Goal: Task Accomplishment & Management: Use online tool/utility

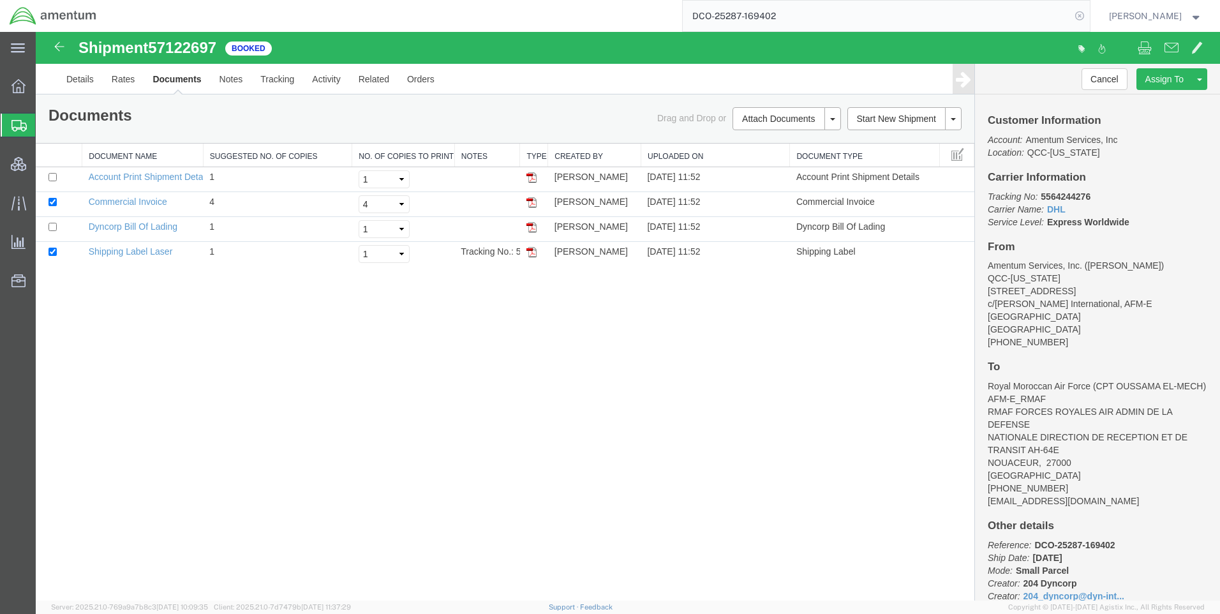
click at [1089, 15] on icon at bounding box center [1080, 16] width 18 height 18
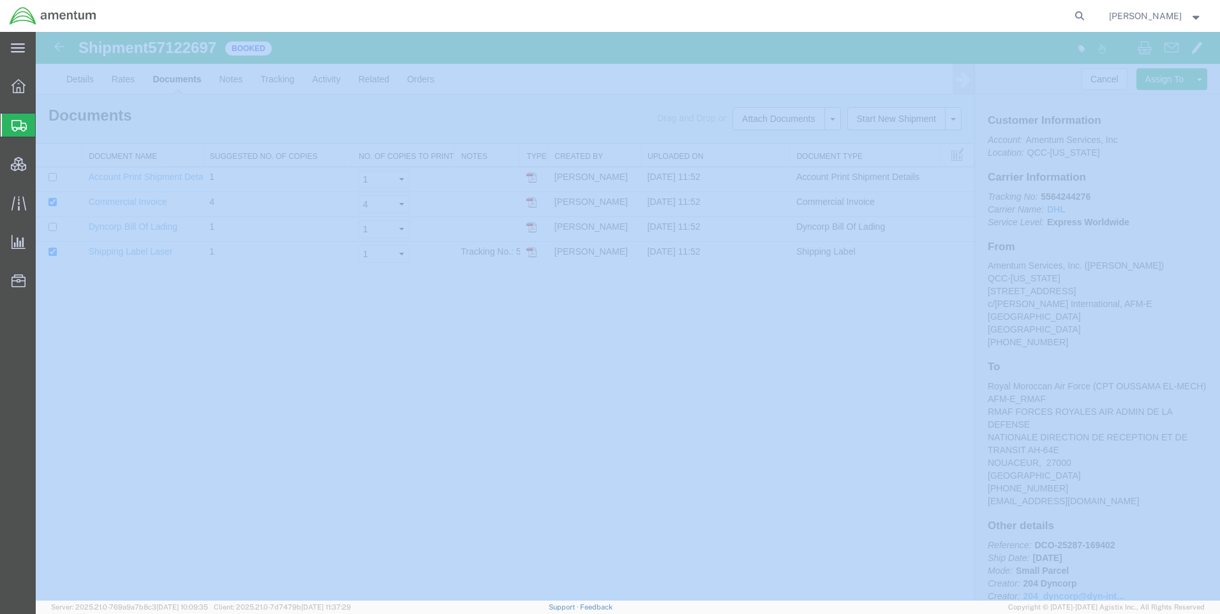
click at [1089, 15] on icon at bounding box center [1080, 16] width 18 height 18
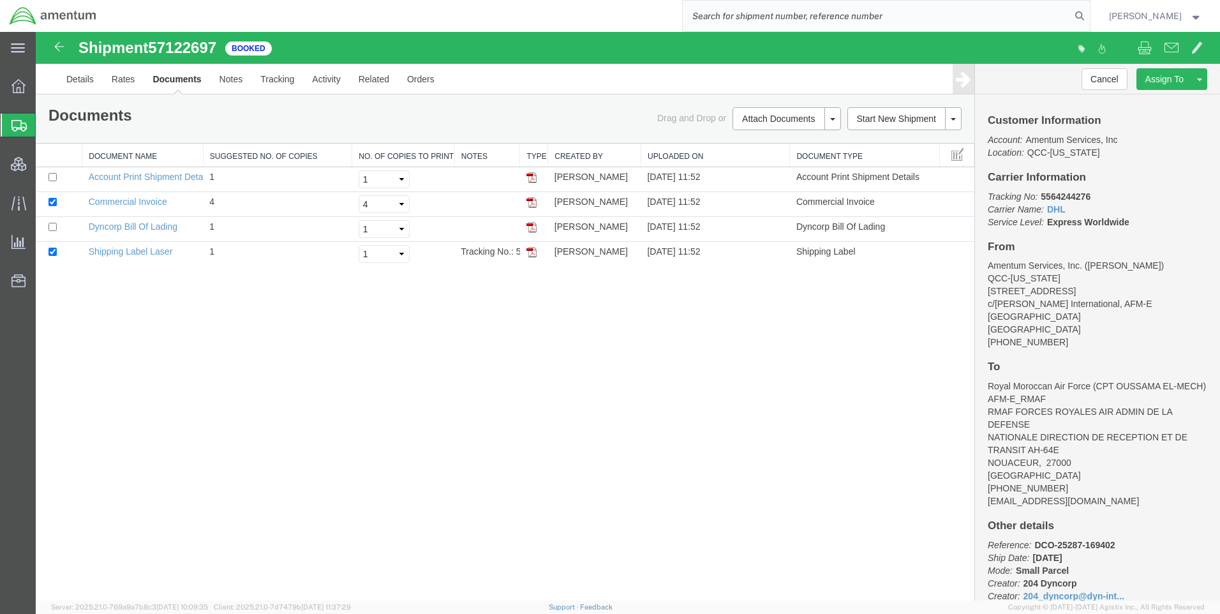
paste input "DCO-25287-169465"
type input "DCO-25287-169465"
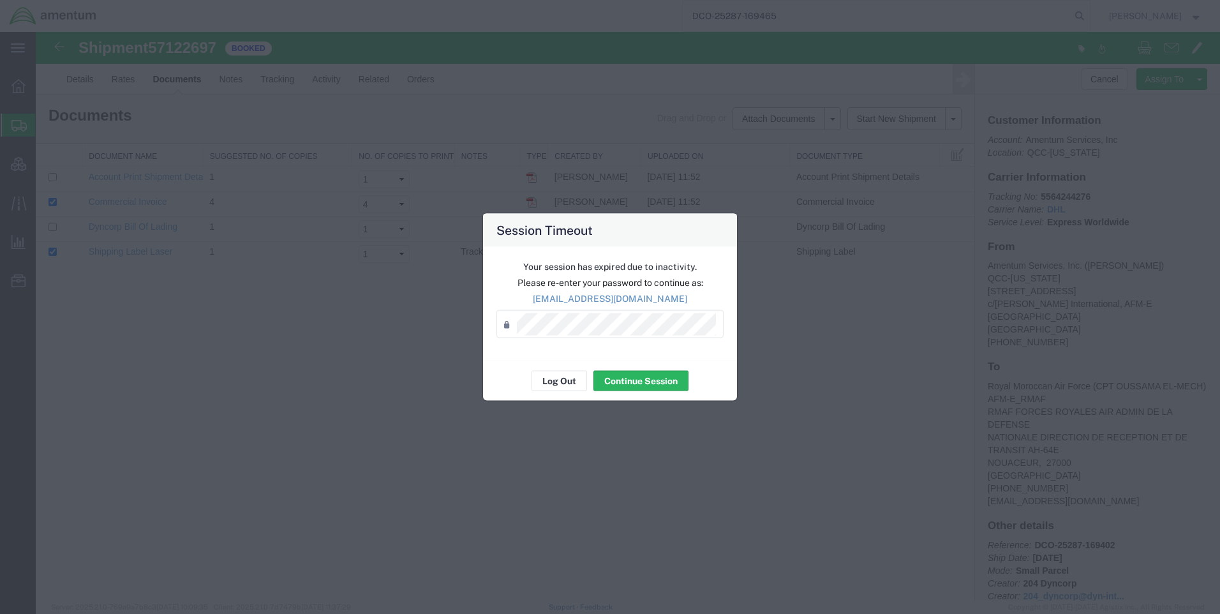
drag, startPoint x: 551, startPoint y: 444, endPoint x: 587, endPoint y: 475, distance: 47.9
click at [641, 379] on button "Continue Session" at bounding box center [641, 381] width 95 height 20
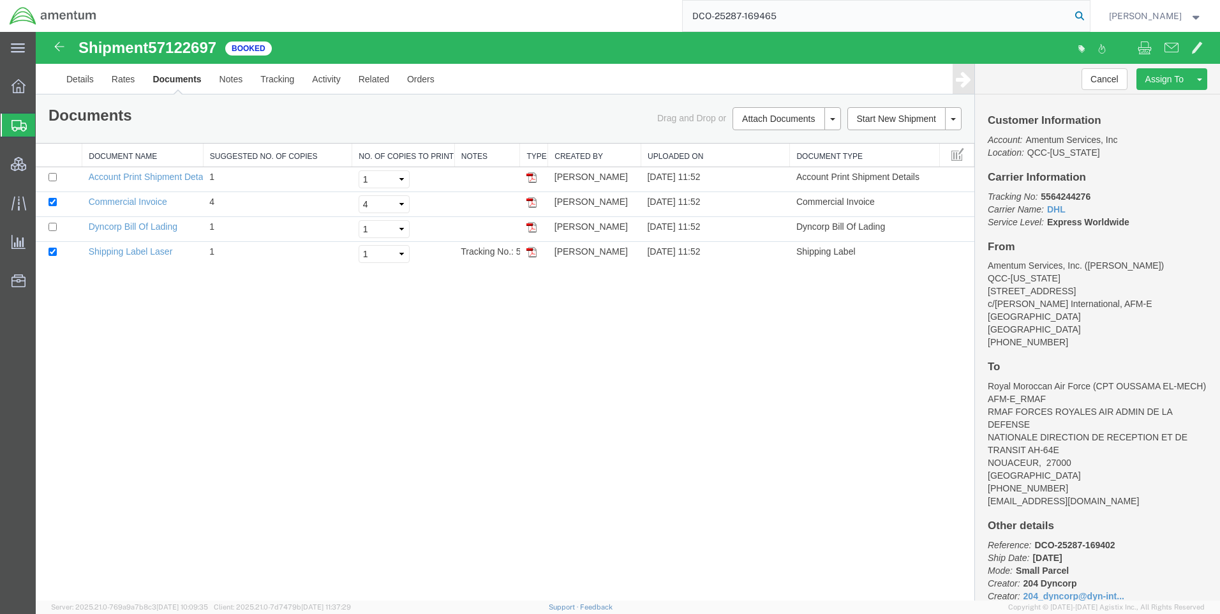
click at [1089, 15] on icon at bounding box center [1080, 16] width 18 height 18
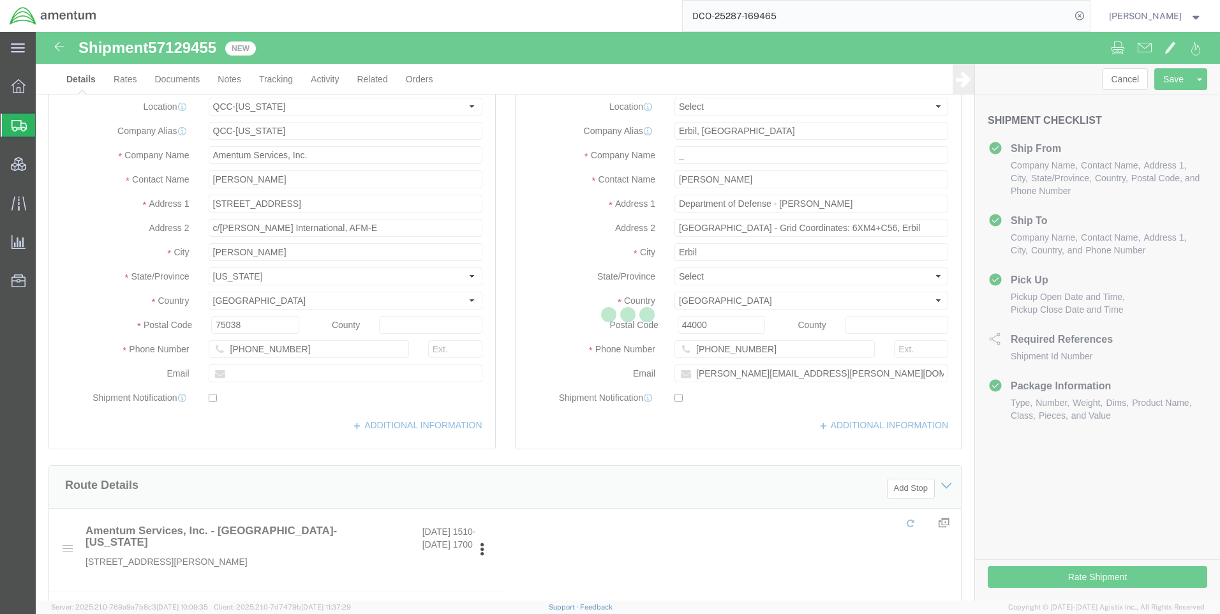
select select "42668"
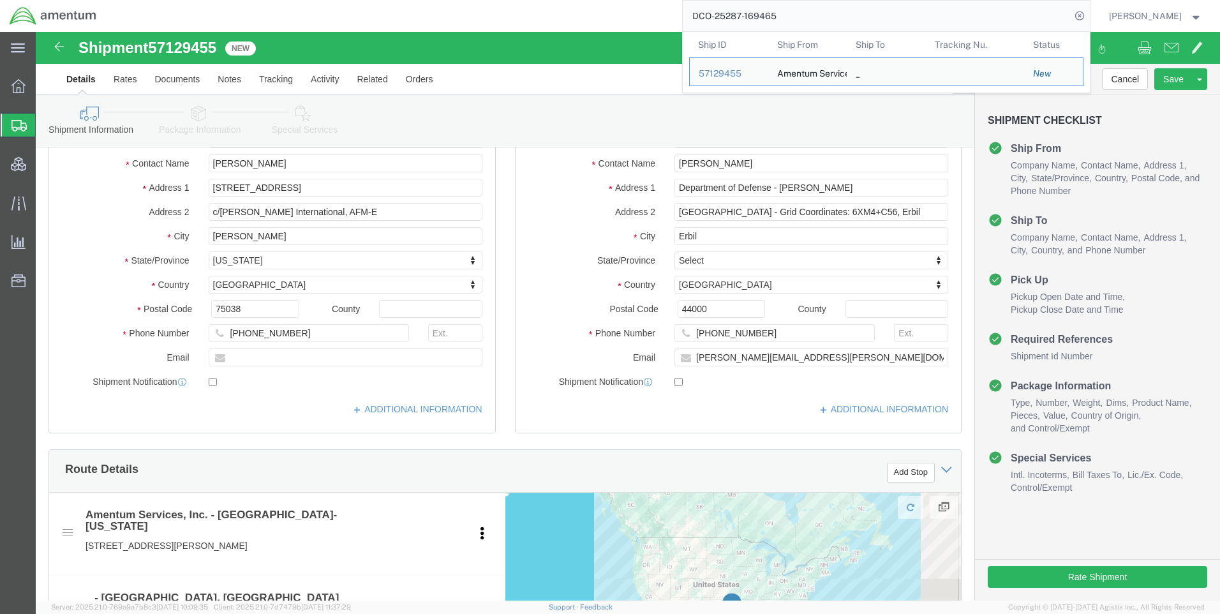
scroll to position [64, 0]
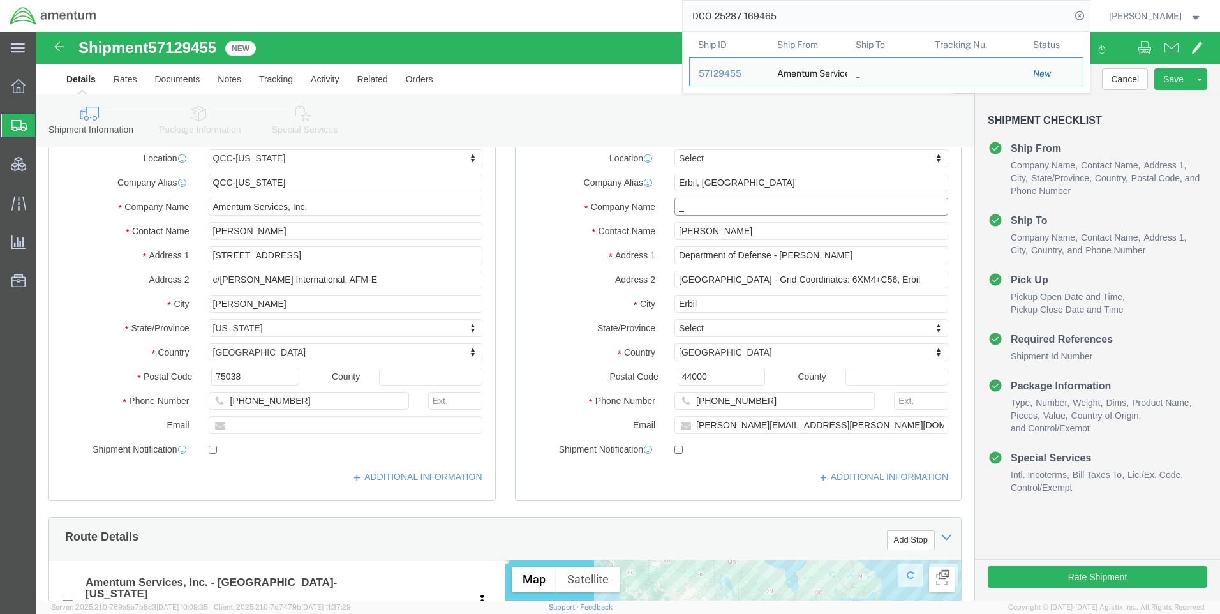
click input "_"
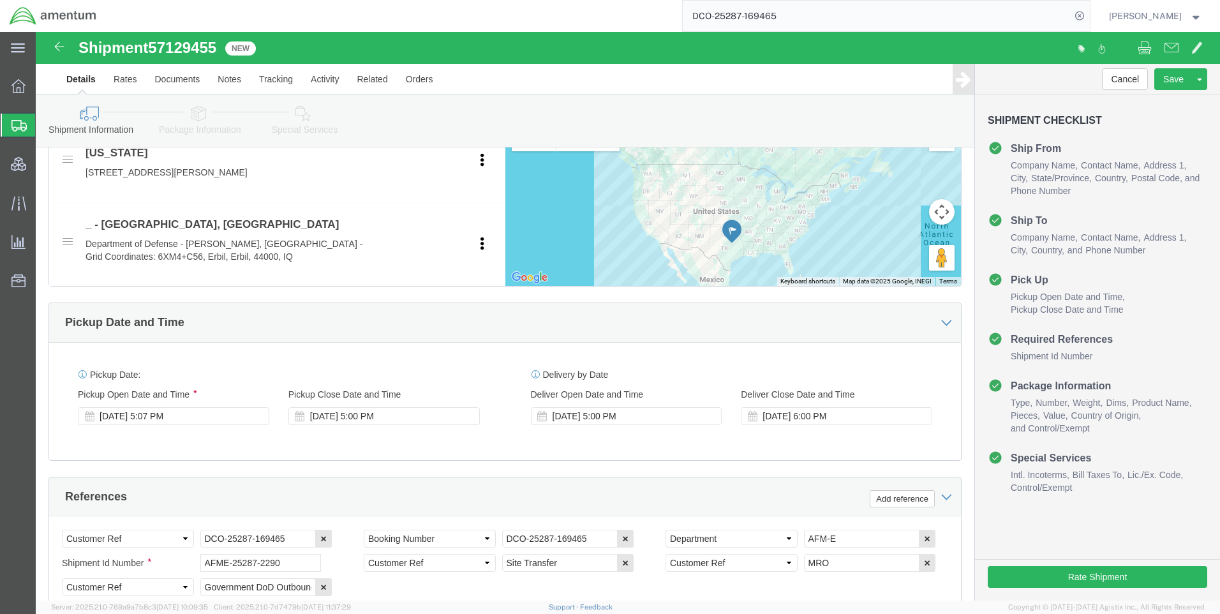
scroll to position [638, 0]
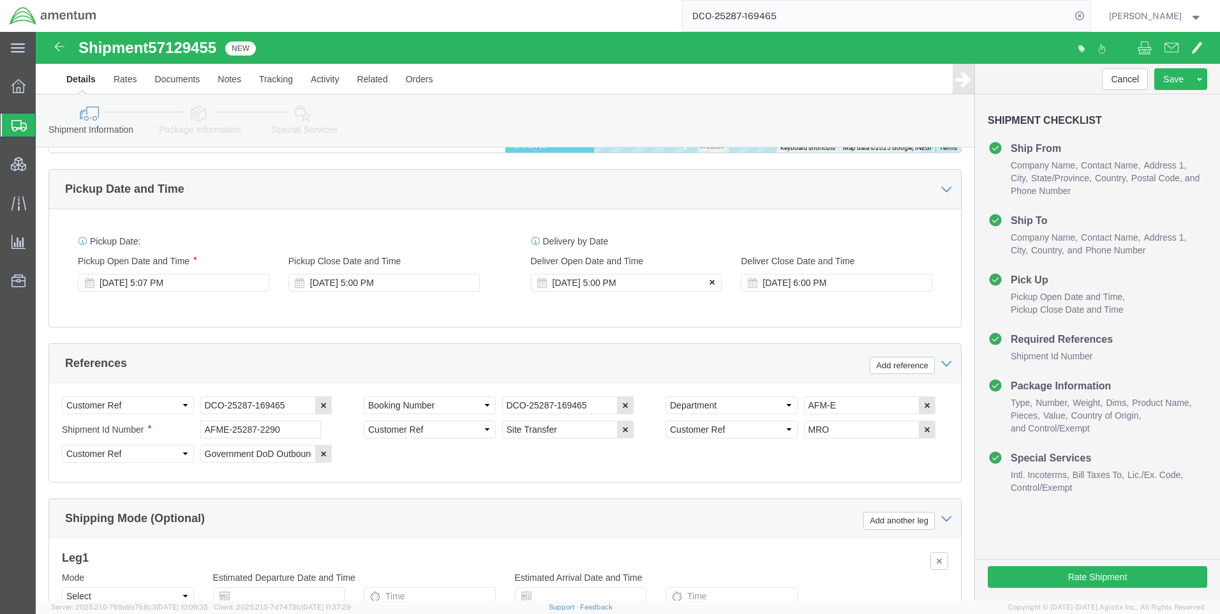
type input "__"
click icon
drag, startPoint x: 878, startPoint y: 250, endPoint x: 875, endPoint y: 269, distance: 19.3
click icon
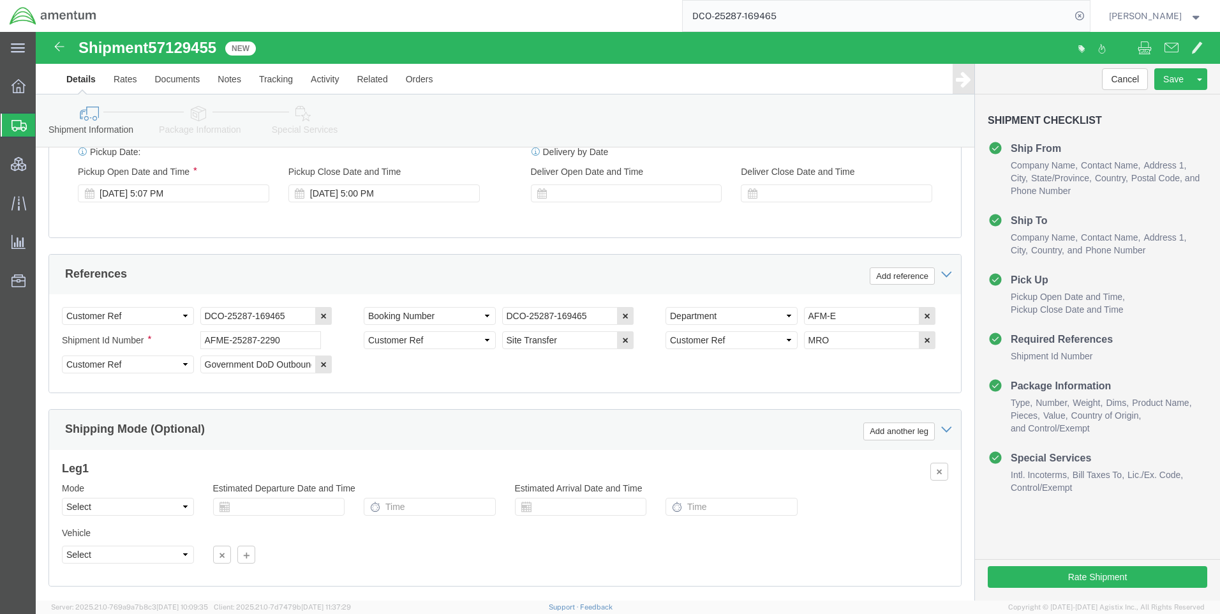
scroll to position [805, 0]
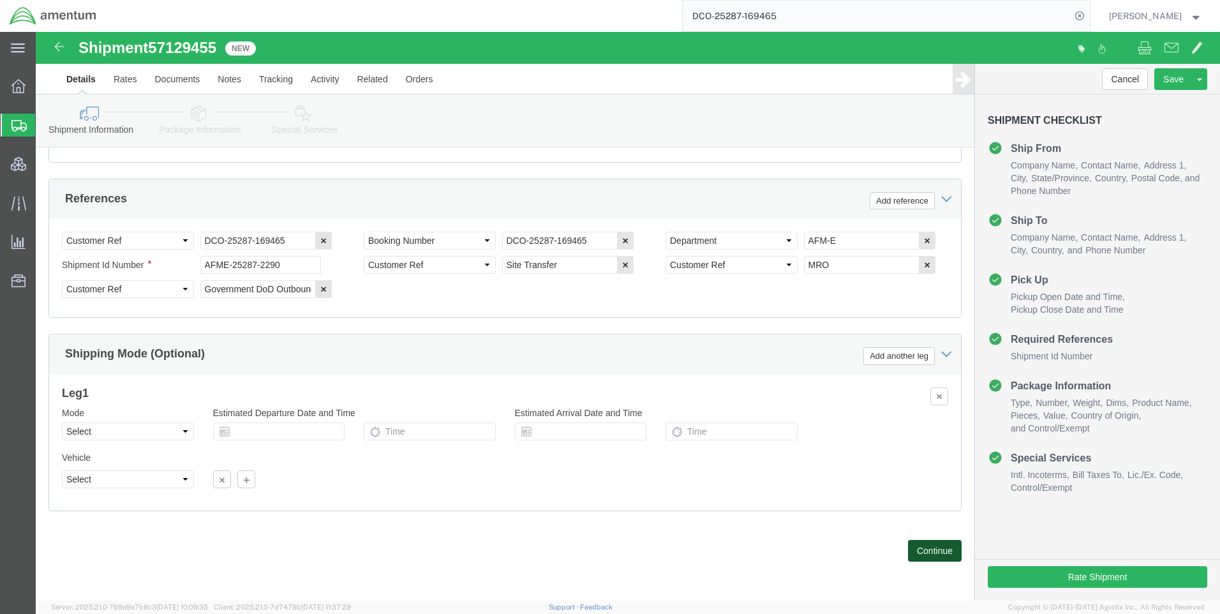
click button "Continue"
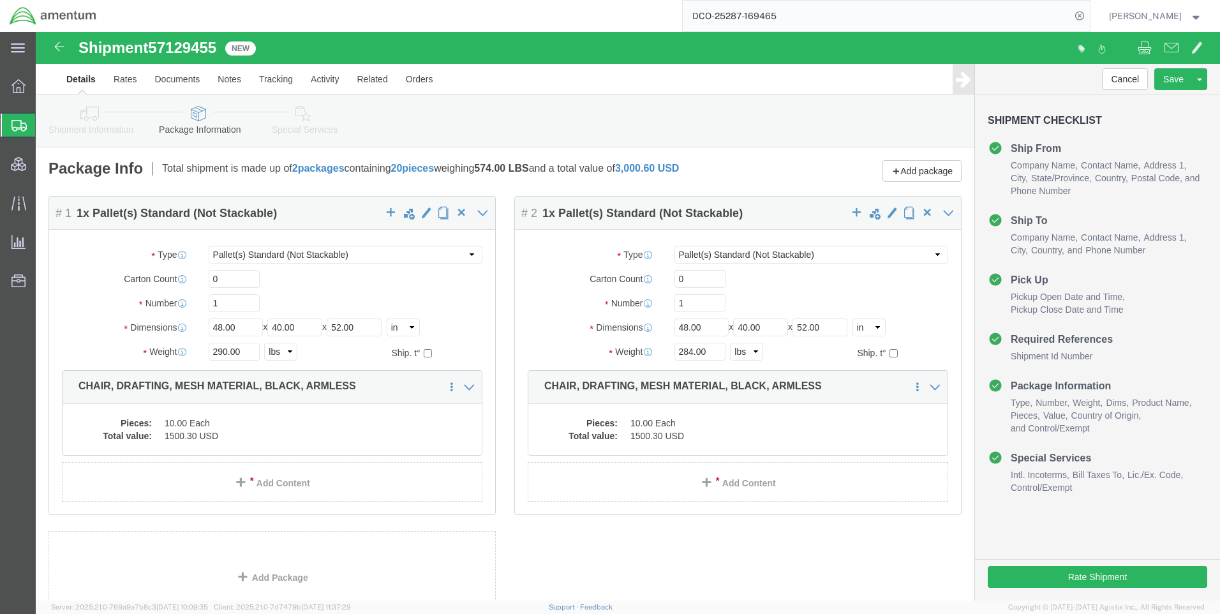
click icon
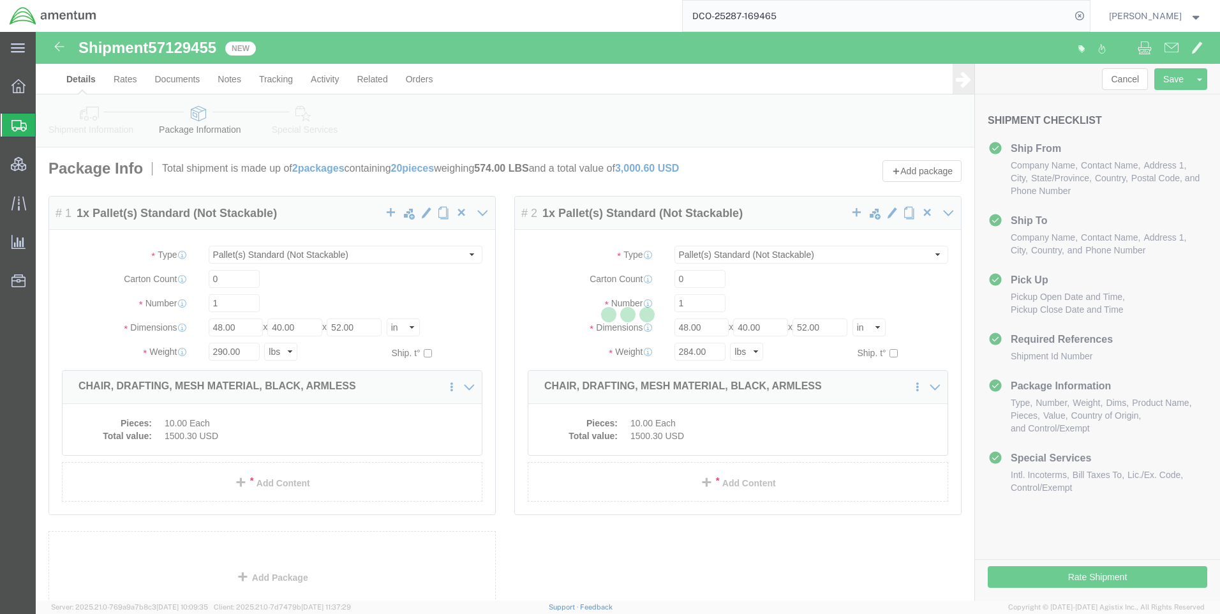
select select
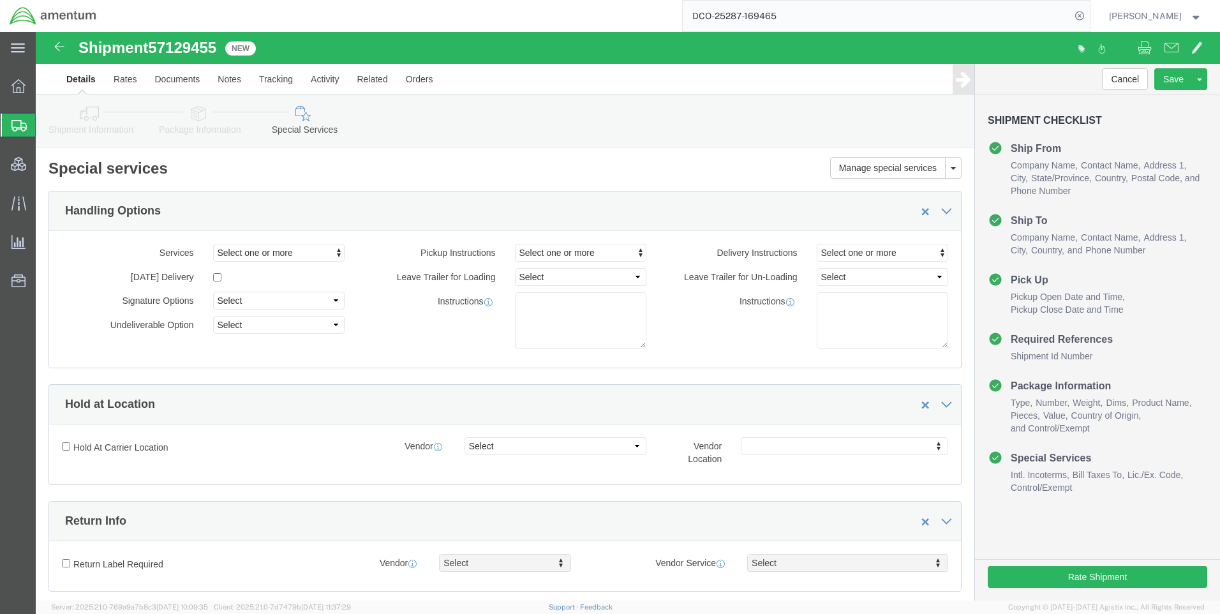
select select "DEPARTMENT"
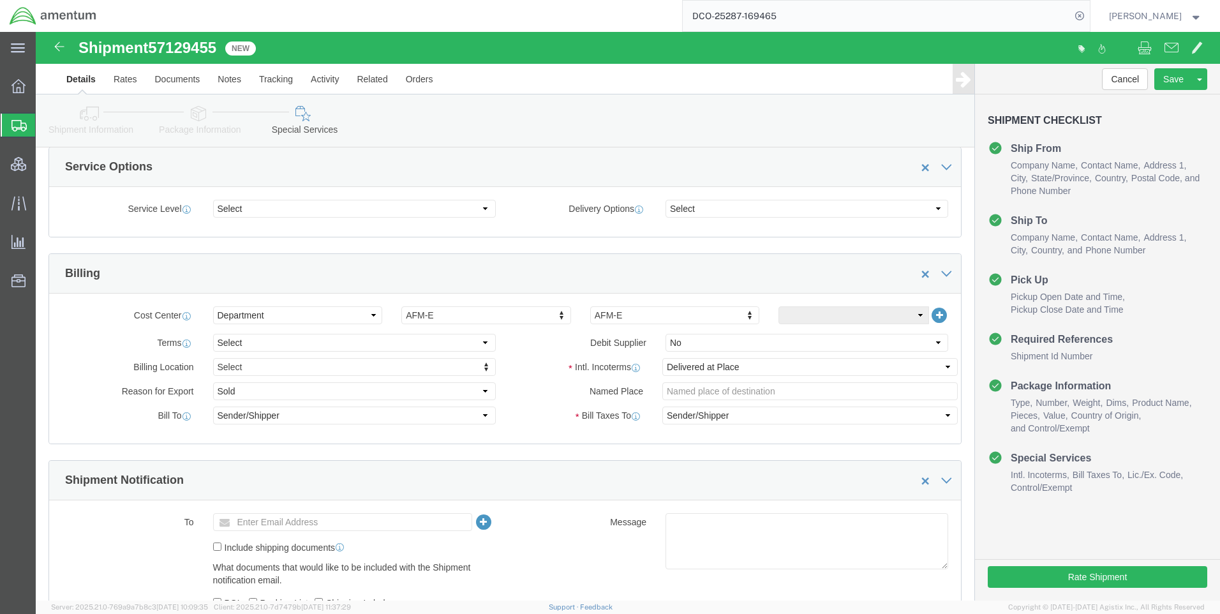
scroll to position [702, 0]
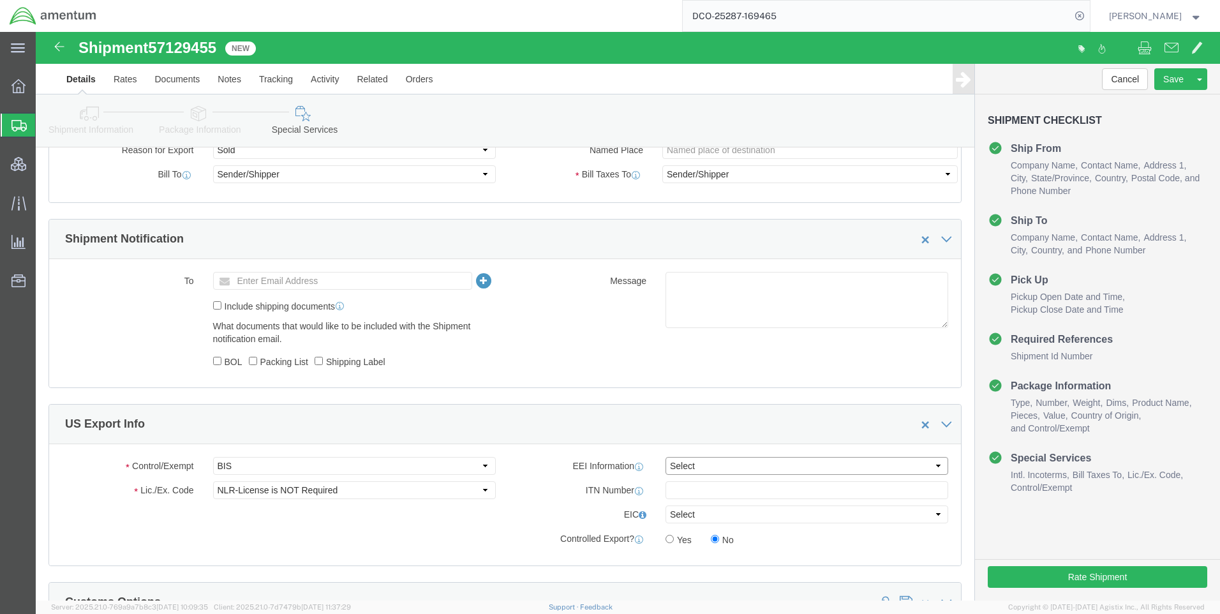
drag, startPoint x: 678, startPoint y: 427, endPoint x: 682, endPoint y: 440, distance: 14.1
click select "Select AES-Direct EEI Carrier File EEI EEI Exempt"
select select "CFIL"
click select "Select AES-Direct EEI Carrier File EEI EEI Exempt"
click button "Rate Shipment"
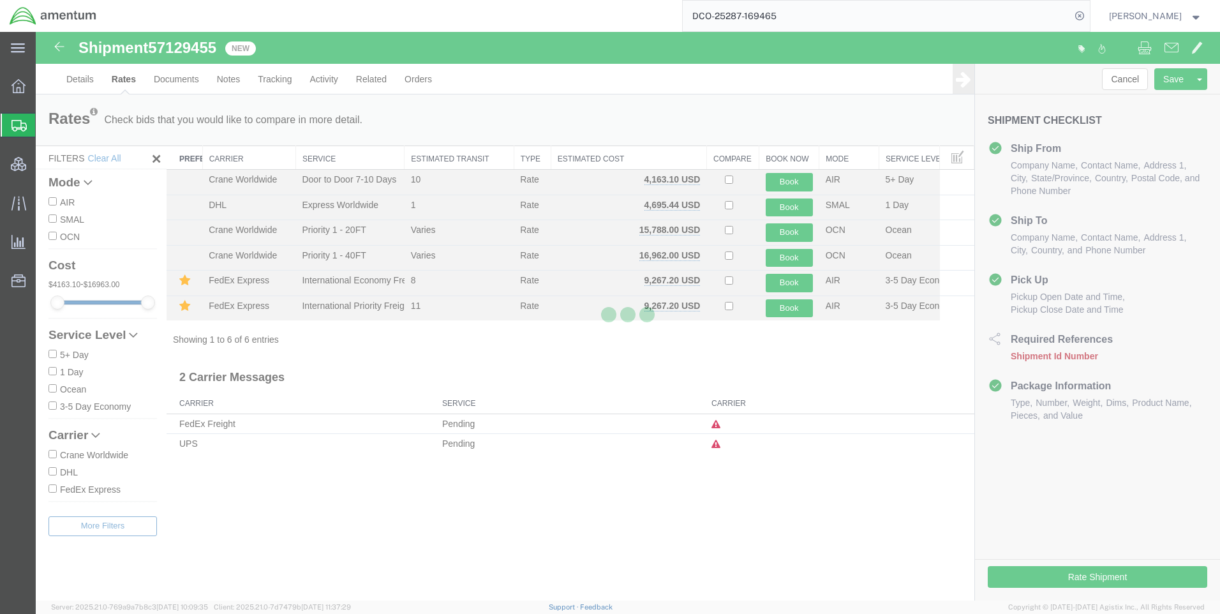
scroll to position [0, 0]
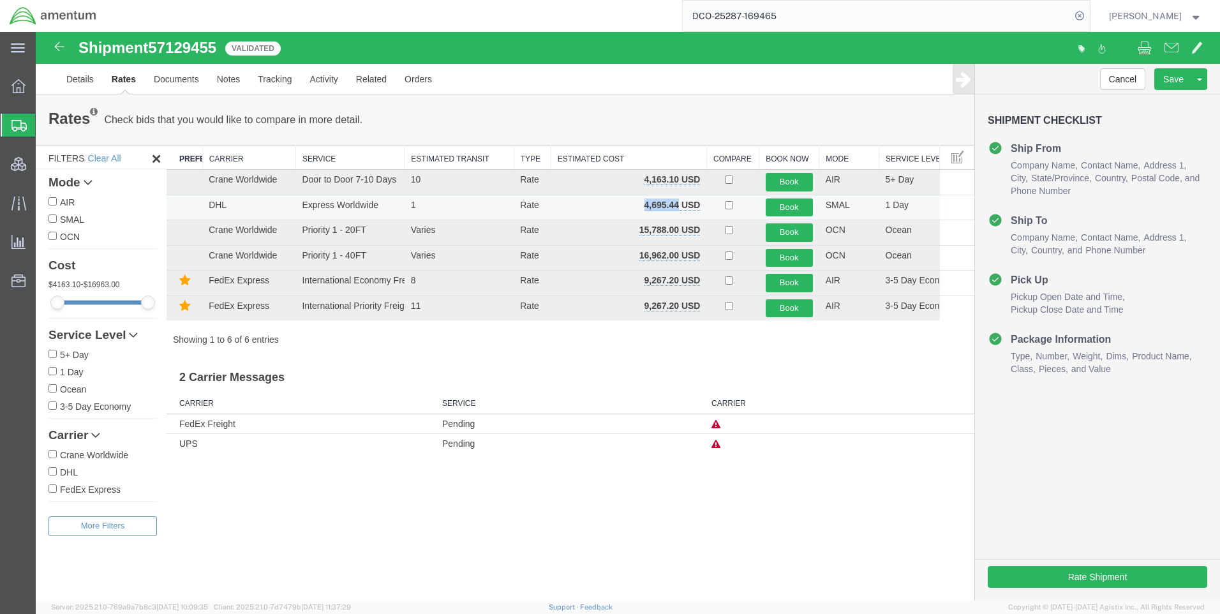
drag, startPoint x: 679, startPoint y: 205, endPoint x: 643, endPoint y: 204, distance: 36.4
click at [643, 204] on td "4,695.44 USD" at bounding box center [629, 208] width 156 height 26
copy b "4,695.44"
click at [1089, 13] on icon at bounding box center [1080, 16] width 18 height 18
paste input "DCO-25287-169466"
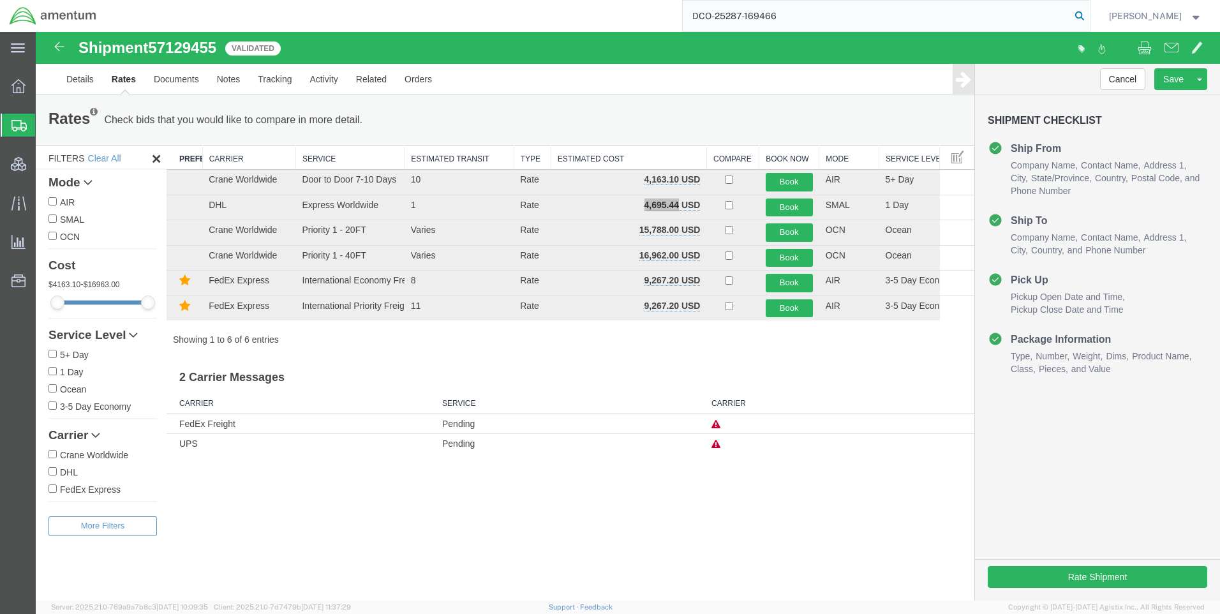
type input "DCO-25287-169466"
click at [1089, 14] on icon at bounding box center [1080, 16] width 18 height 18
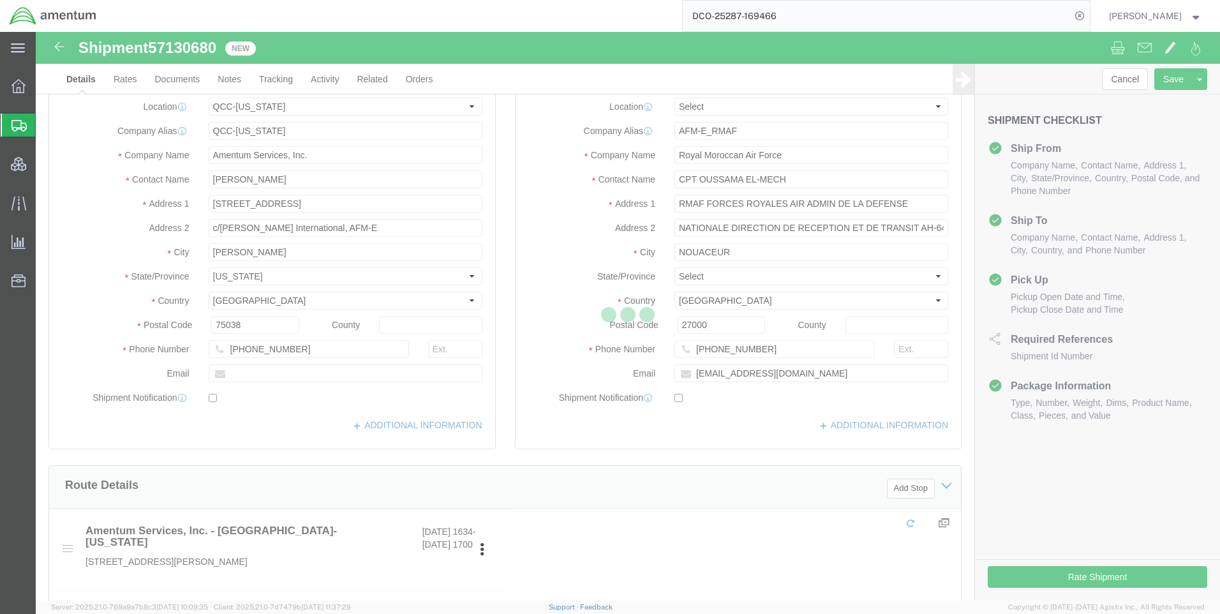
select select "42668"
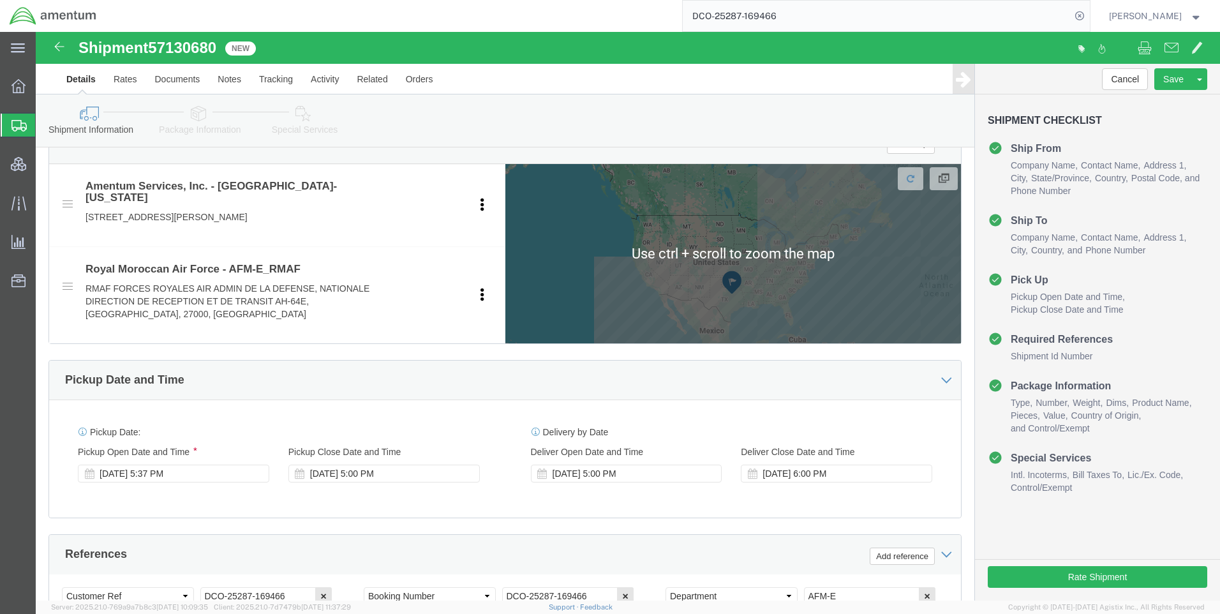
scroll to position [638, 0]
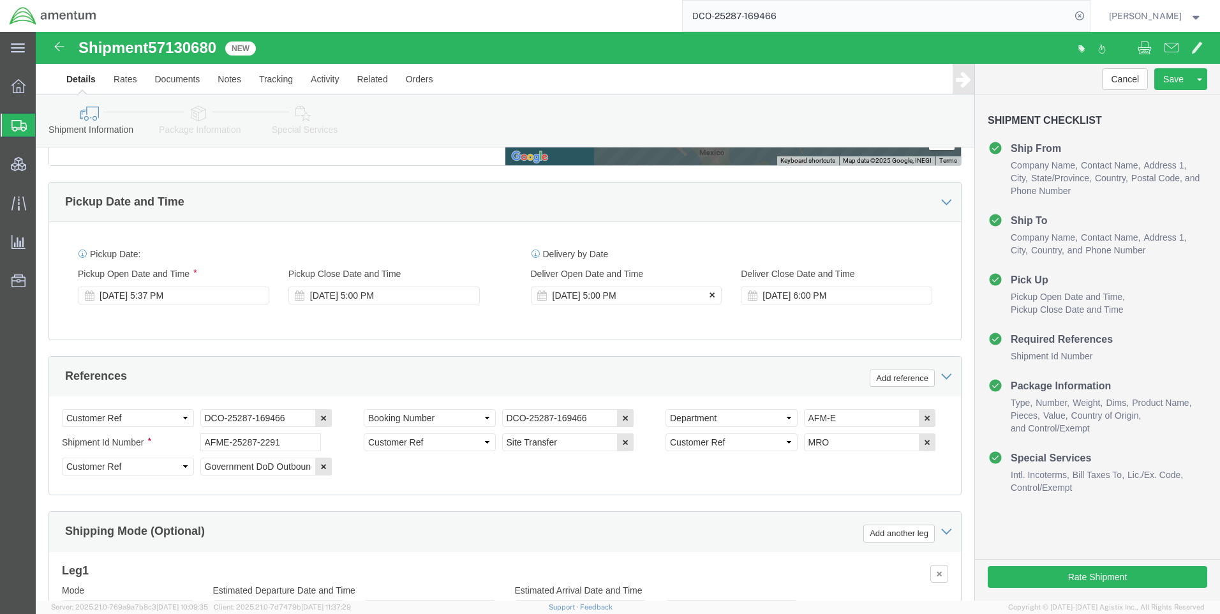
click button
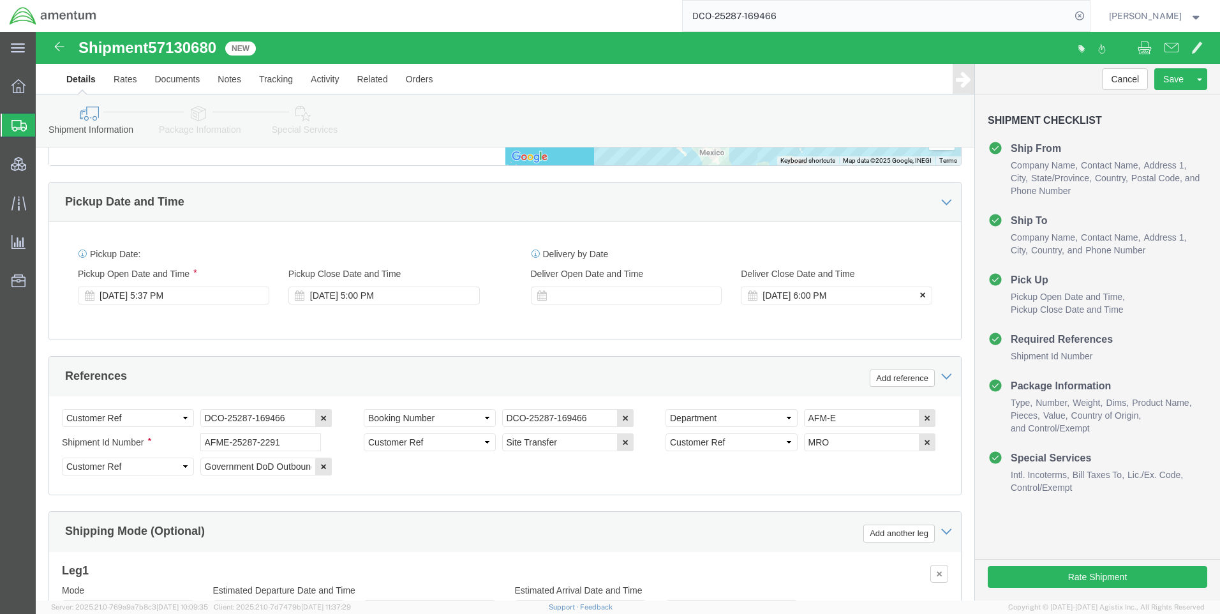
click icon
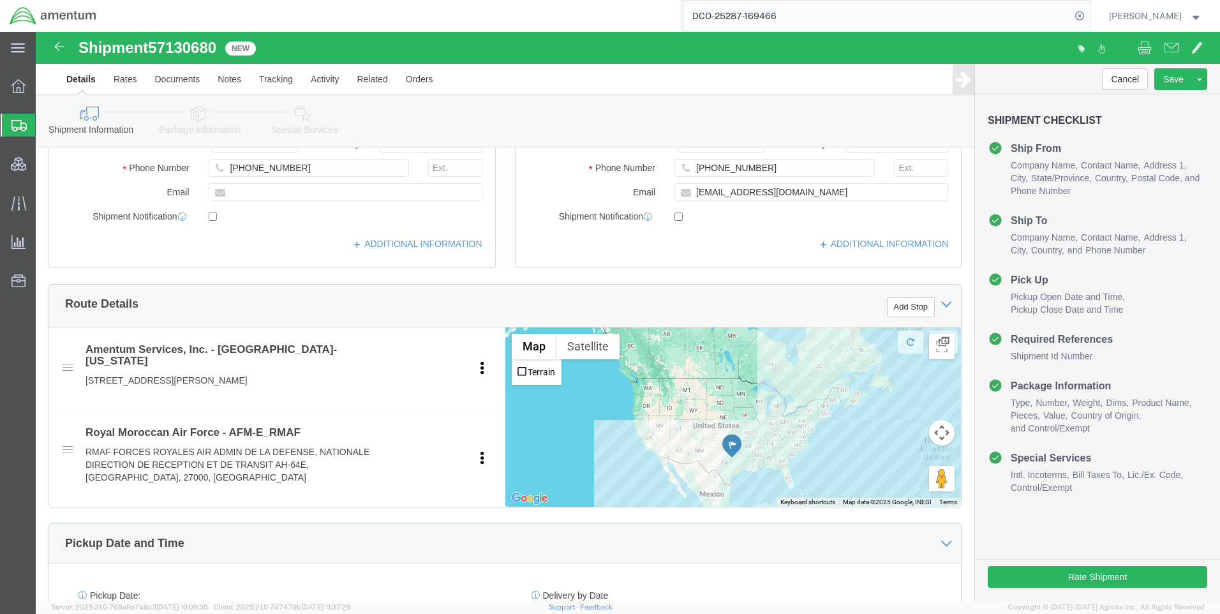
scroll to position [179, 0]
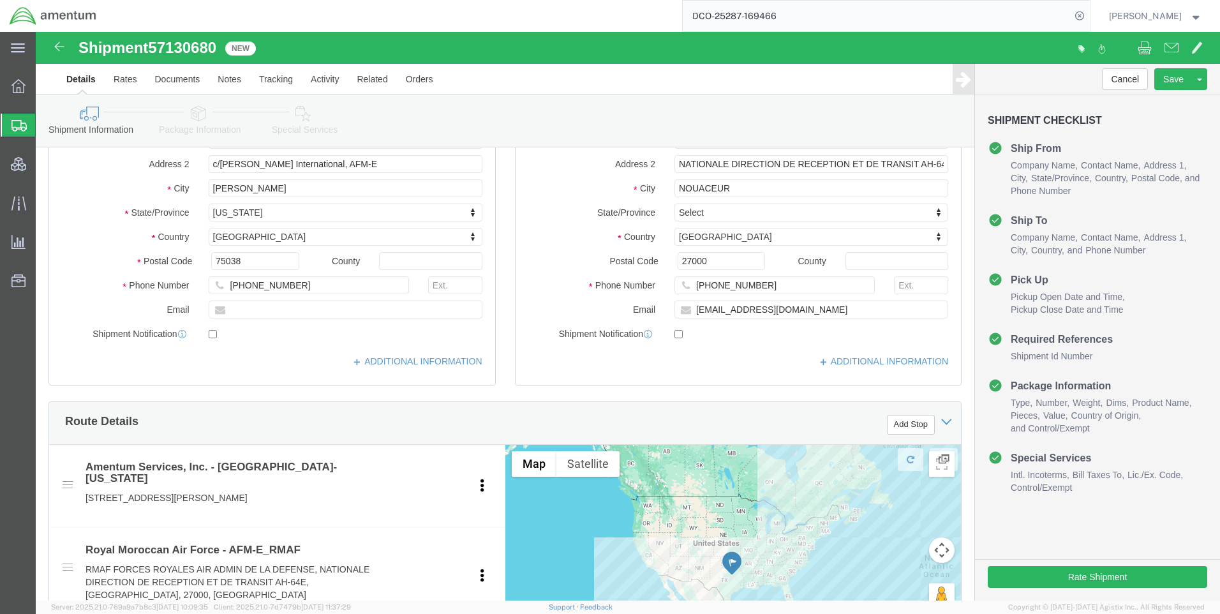
click icon
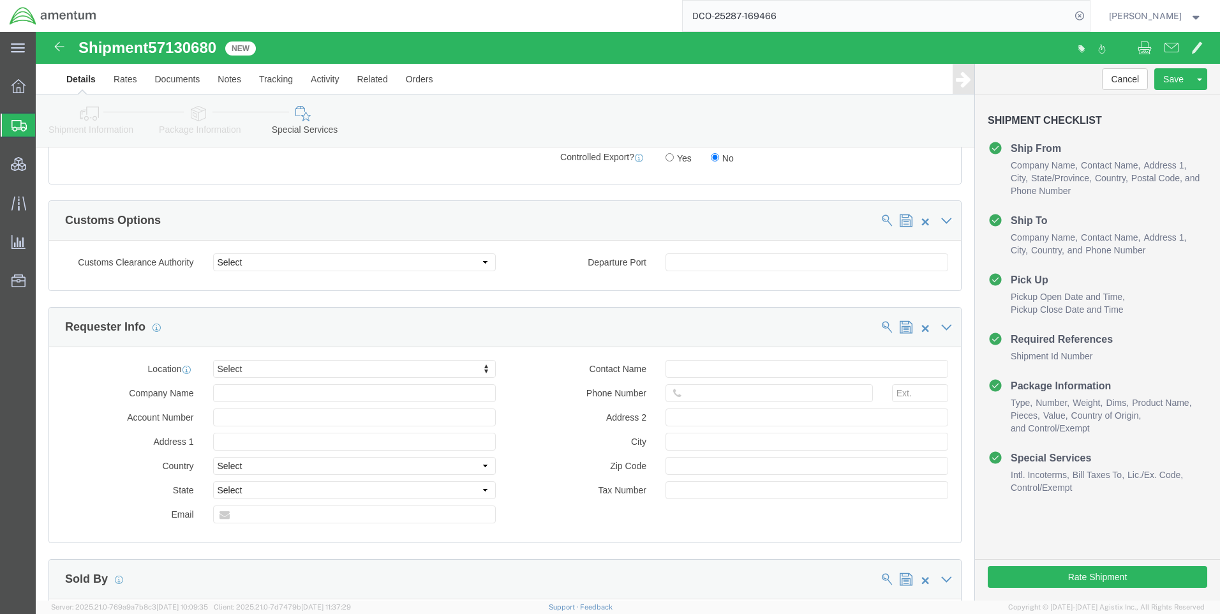
scroll to position [876, 0]
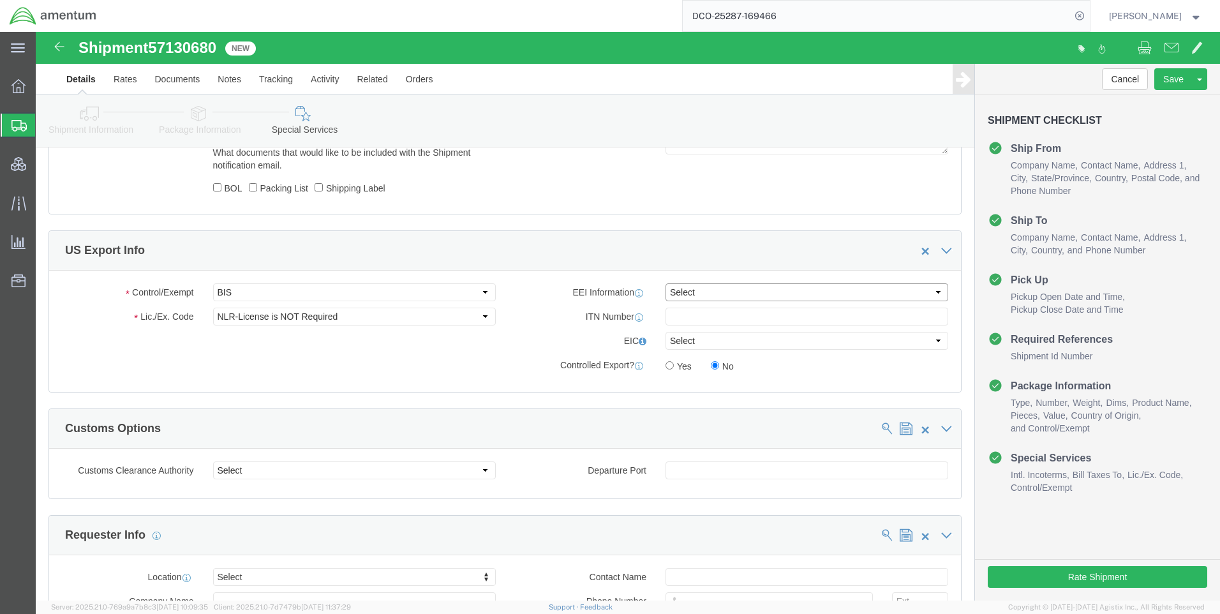
click select "Select AES-Direct EEI Carrier File EEI EEI Exempt"
select select "CFIL"
click select "Select AES-Direct EEI Carrier File EEI EEI Exempt"
click button "Rate Shipment"
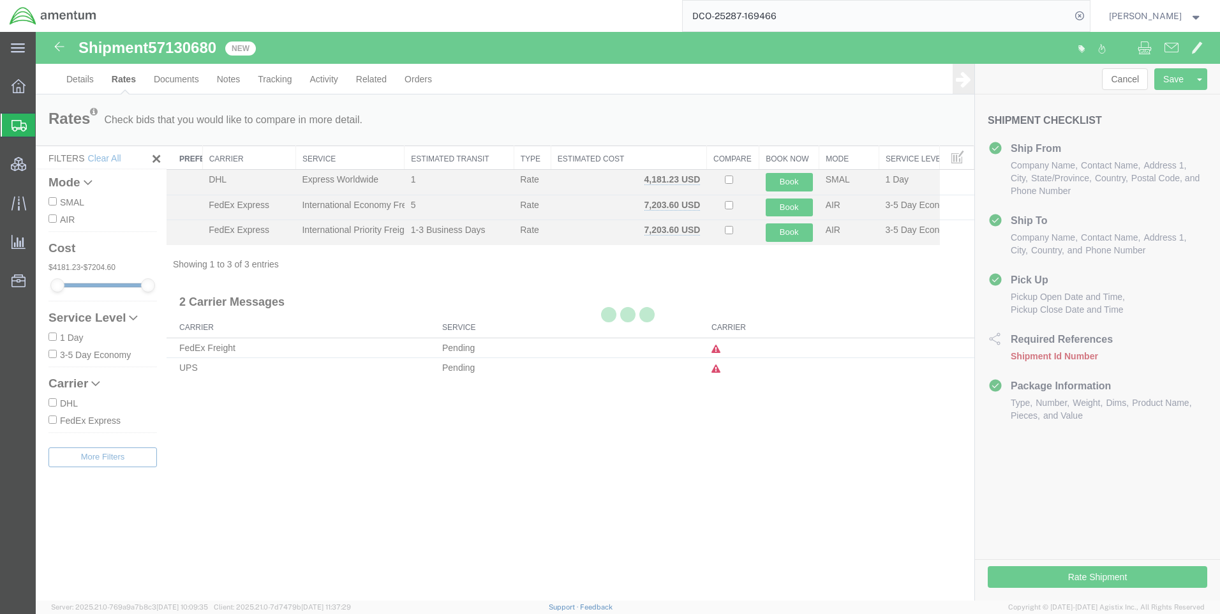
scroll to position [0, 0]
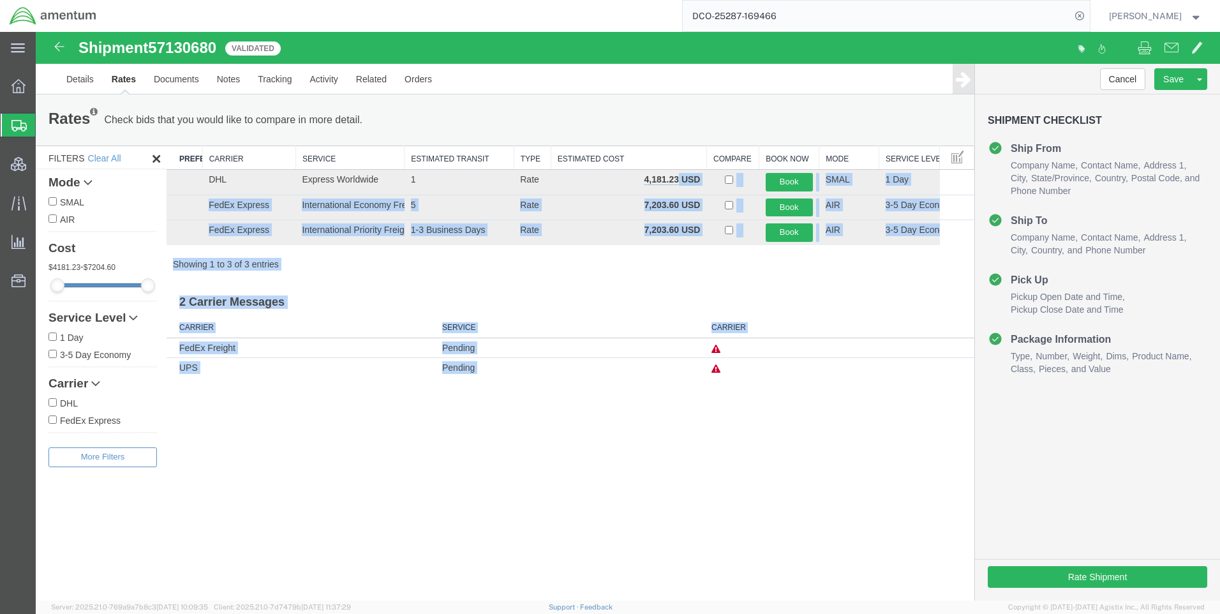
drag, startPoint x: 680, startPoint y: 181, endPoint x: 644, endPoint y: 181, distance: 35.7
click at [644, 181] on body "Shipment 57130680 3 of 3 Validated Details Rates Documents Notes Tracking Activ…" at bounding box center [628, 294] width 1184 height 525
drag, startPoint x: 644, startPoint y: 181, endPoint x: 625, endPoint y: 153, distance: 34.2
click at [624, 148] on th "Estimated Cost" at bounding box center [629, 158] width 156 height 24
click at [643, 179] on td "4,181.23 USD" at bounding box center [629, 183] width 156 height 26
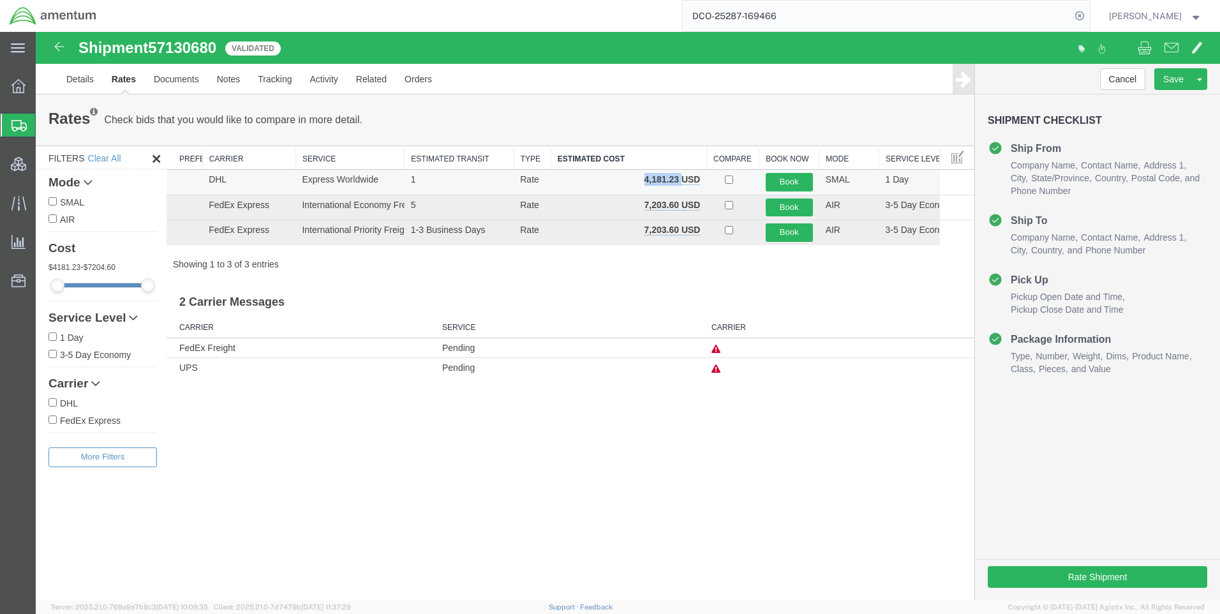
drag, startPoint x: 646, startPoint y: 180, endPoint x: 681, endPoint y: 181, distance: 34.5
click at [681, 181] on b "4,181.23 USD" at bounding box center [673, 179] width 56 height 10
copy b "4,181.23"
click at [1089, 19] on icon at bounding box center [1080, 16] width 18 height 18
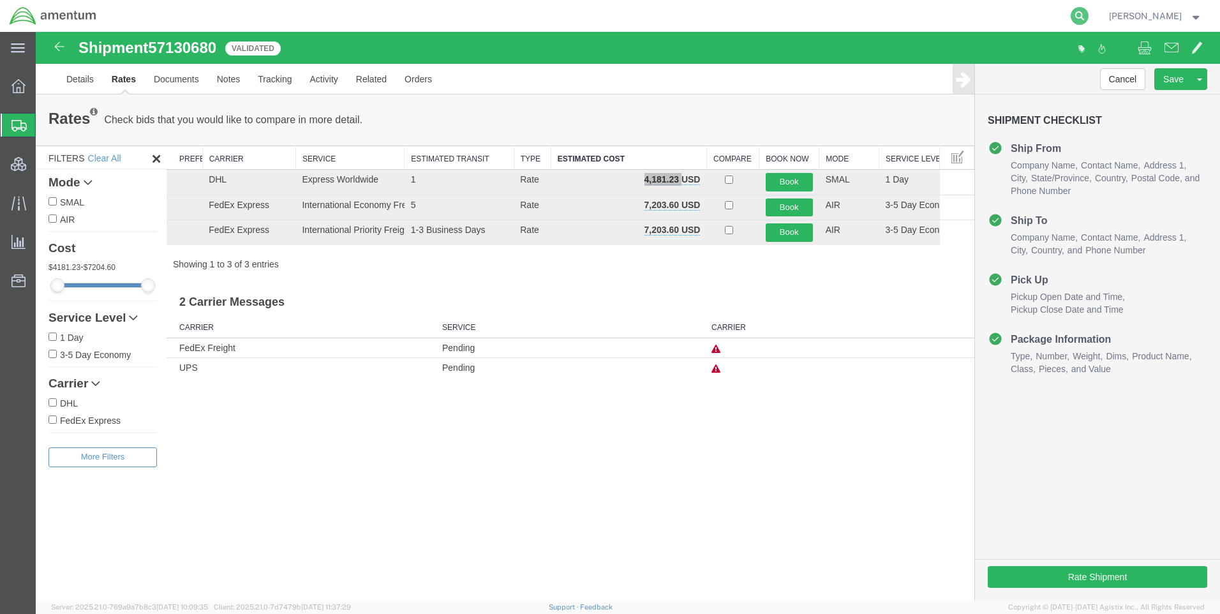
click at [1085, 8] on icon at bounding box center [1080, 16] width 18 height 18
paste input "DCO-25287-169467"
type input "DCO-25287-169467"
click at [1089, 15] on icon at bounding box center [1080, 16] width 18 height 18
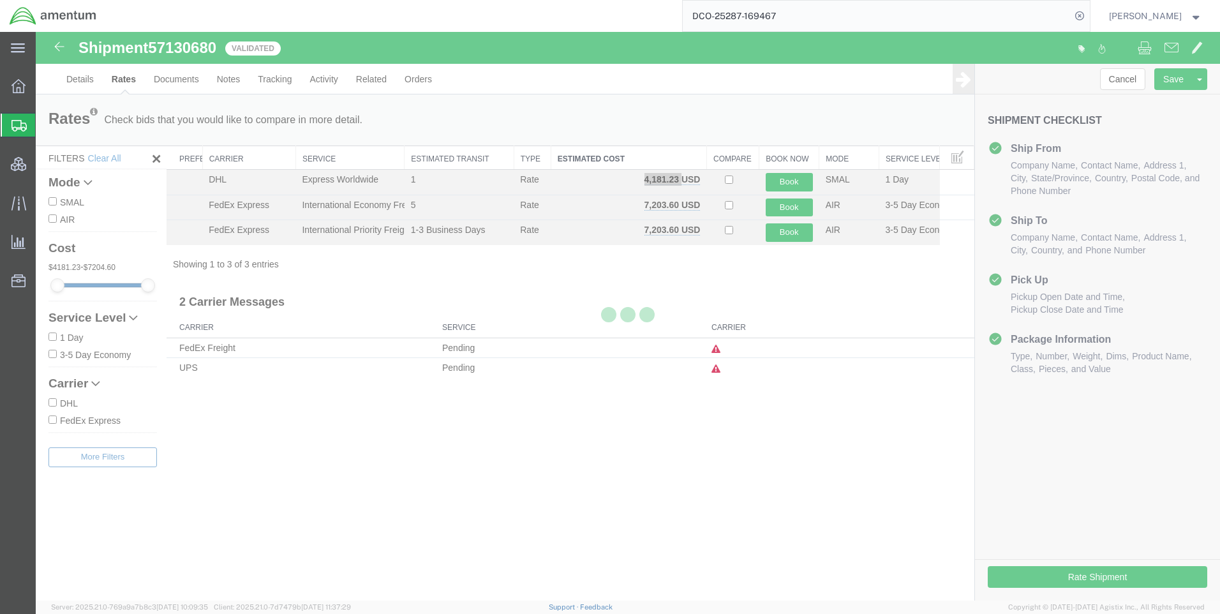
select select "42668"
select select "63335"
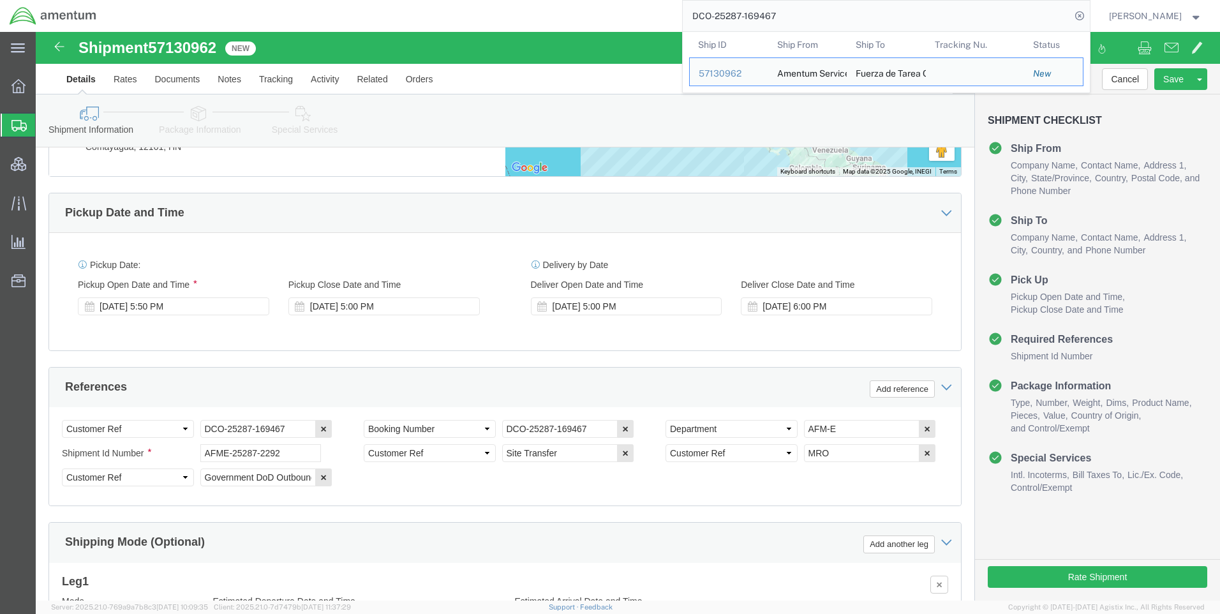
scroll to position [613, 0]
click icon
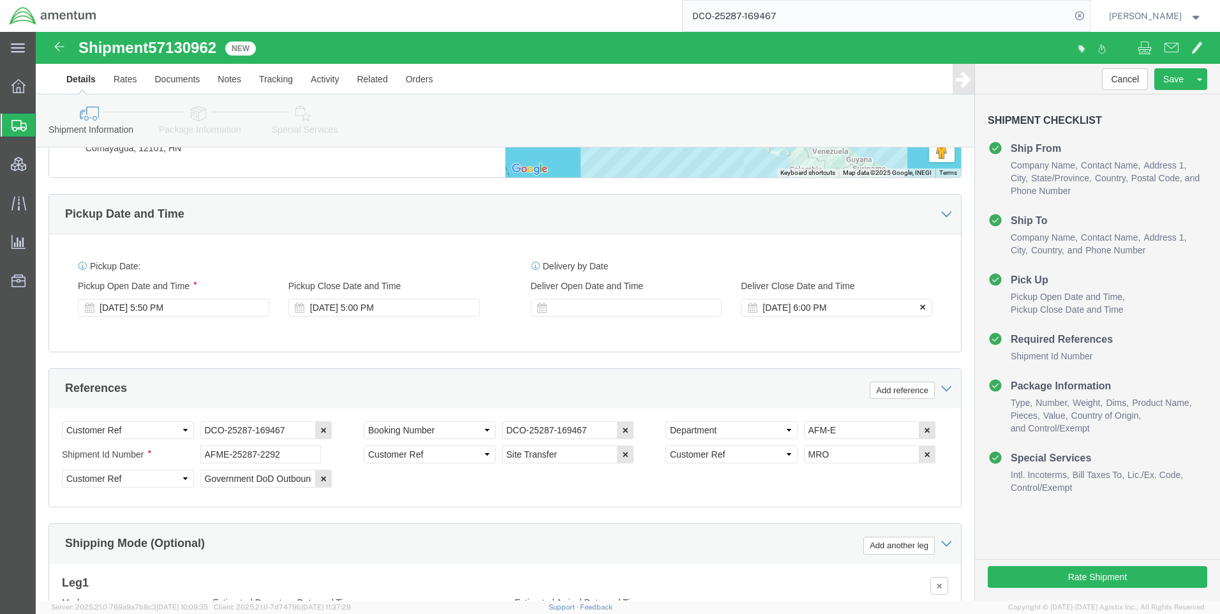
click button
click icon
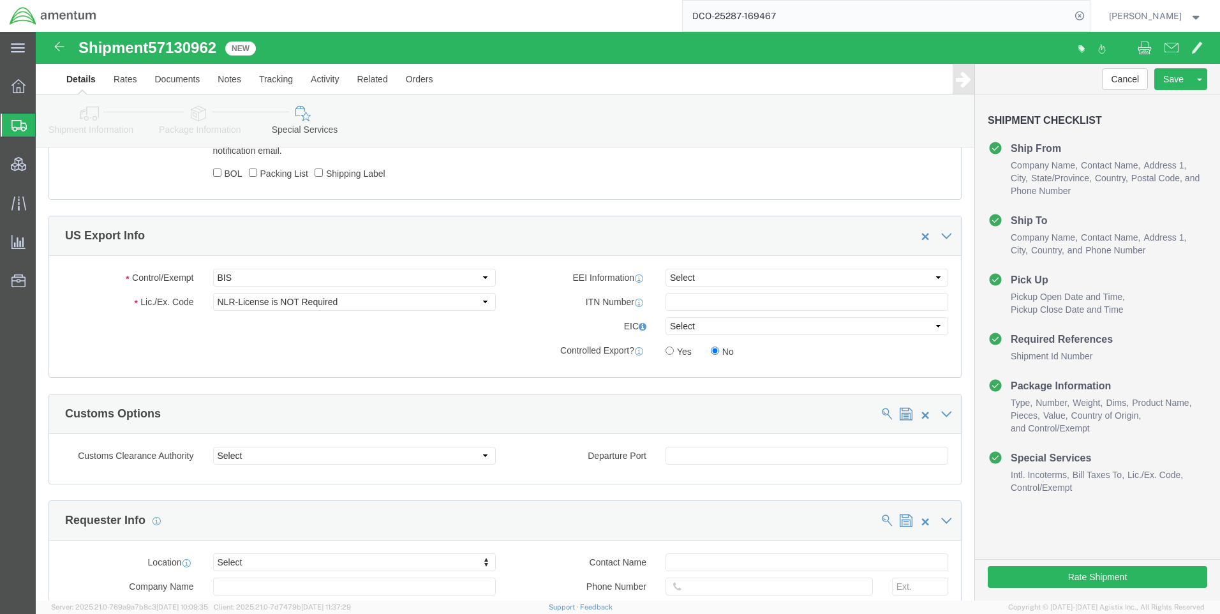
scroll to position [876, 0]
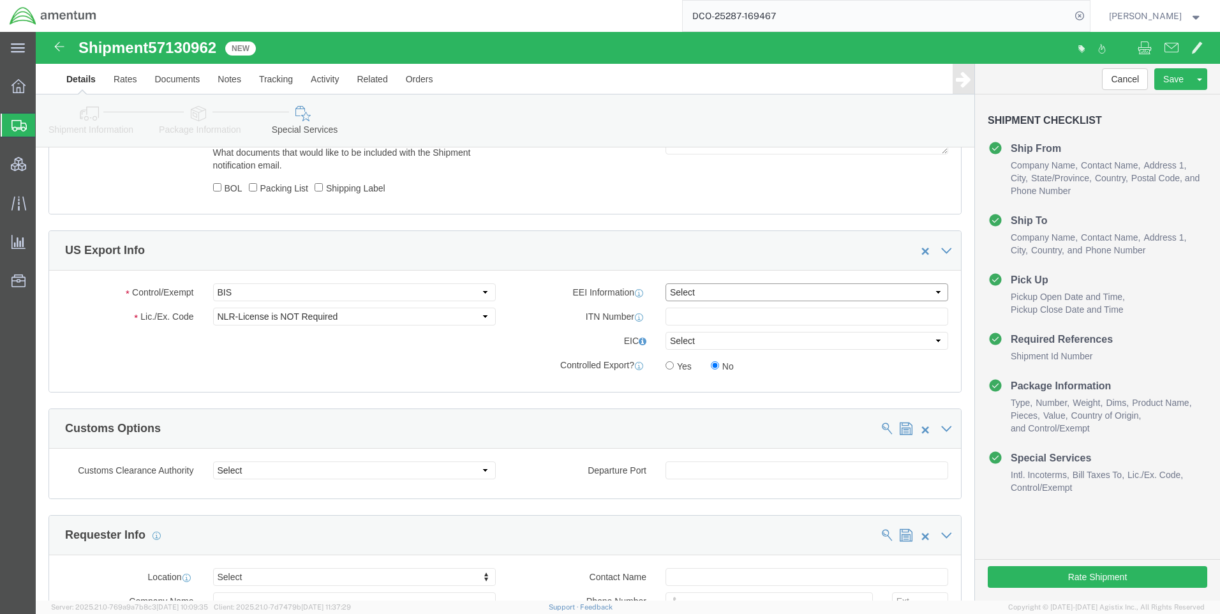
click select "Select AES-Direct EEI Carrier File EEI EEI Exempt"
select select "CFIL"
click select "Select AES-Direct EEI Carrier File EEI EEI Exempt"
click button "Rate Shipment"
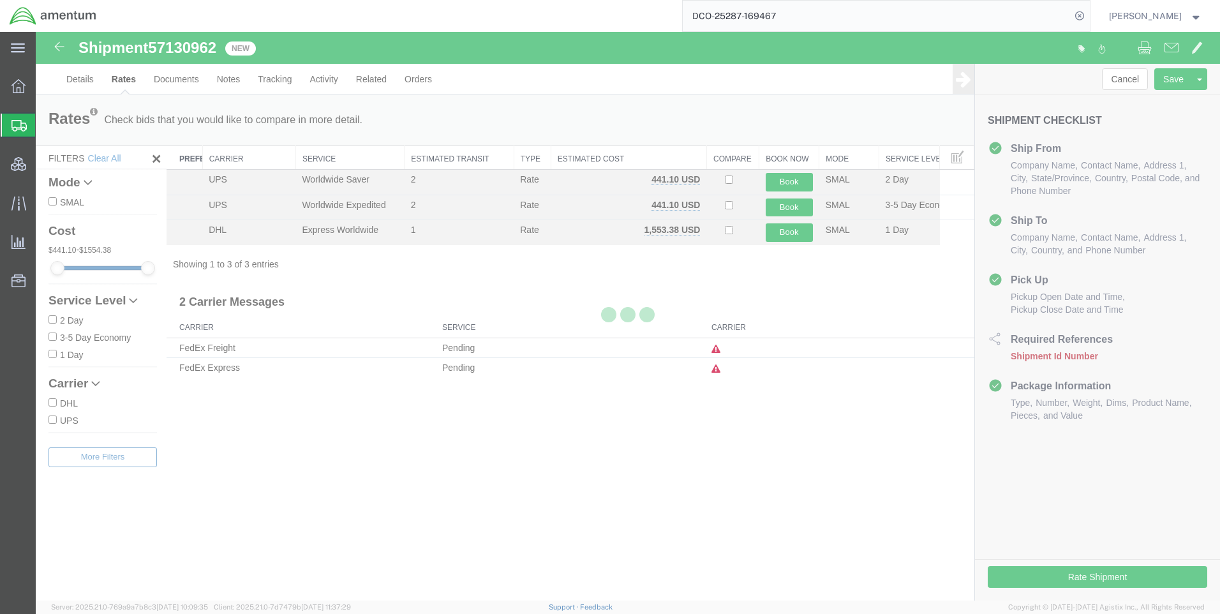
scroll to position [0, 0]
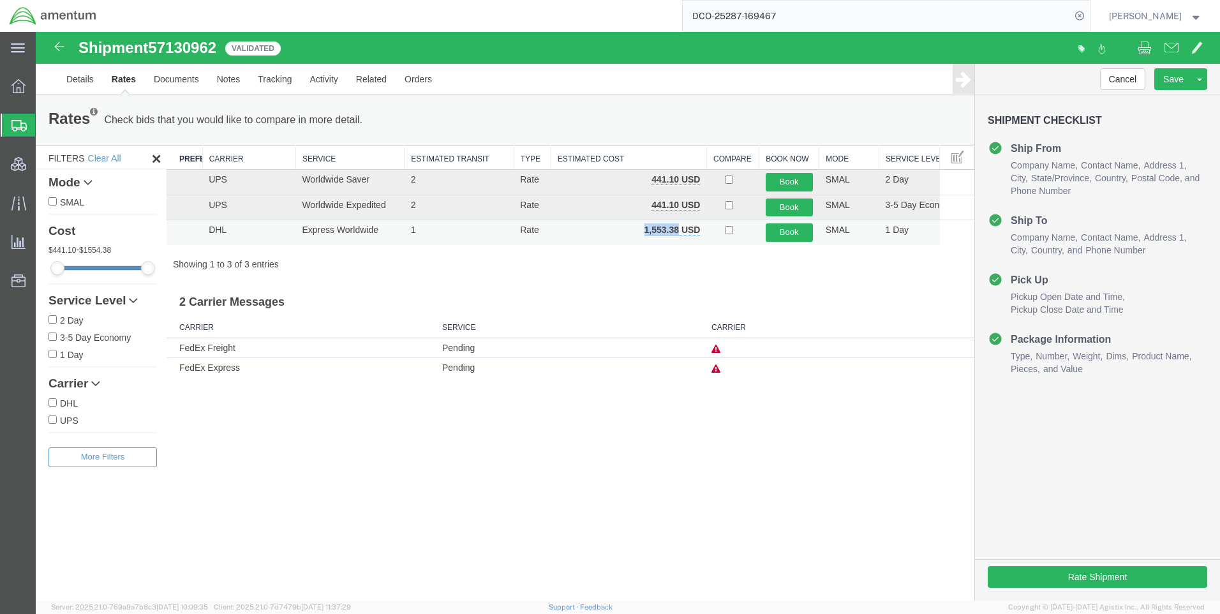
drag, startPoint x: 674, startPoint y: 228, endPoint x: 624, endPoint y: 223, distance: 50.0
click at [624, 223] on td "1,553.38 USD" at bounding box center [629, 232] width 156 height 25
copy b "1,553.38"
